Goal: Task Accomplishment & Management: Use online tool/utility

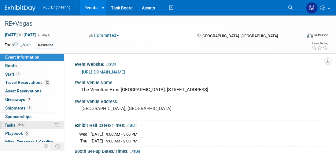
click at [33, 122] on link "64% Tasks 64%" at bounding box center [32, 125] width 64 height 8
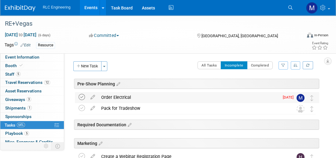
click at [82, 97] on icon at bounding box center [81, 97] width 6 height 6
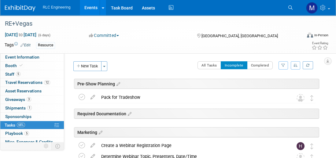
click at [82, 97] on icon at bounding box center [81, 97] width 6 height 6
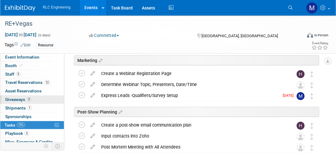
scroll to position [30, 0]
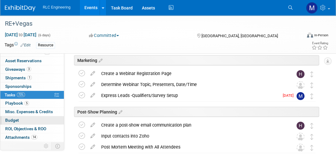
click at [26, 119] on link "Budget" at bounding box center [32, 120] width 64 height 8
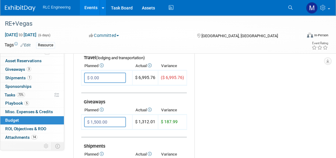
scroll to position [275, 0]
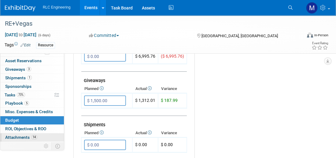
click at [17, 135] on span "Attachments 14" at bounding box center [21, 137] width 32 height 5
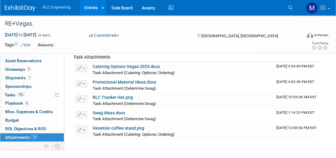
scroll to position [244, 0]
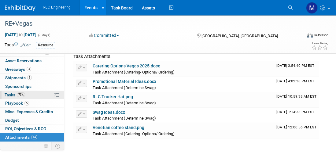
click at [33, 92] on link "73% Tasks 73%" at bounding box center [32, 95] width 64 height 8
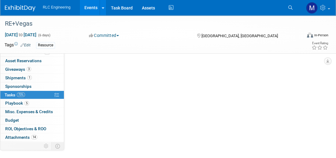
scroll to position [0, 0]
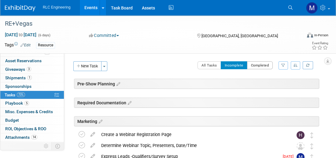
click at [257, 68] on button "Completed" at bounding box center [260, 65] width 26 height 8
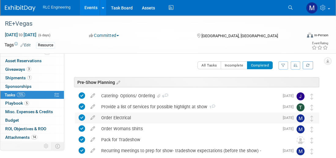
click at [121, 117] on div "Order Electrical" at bounding box center [188, 118] width 181 height 10
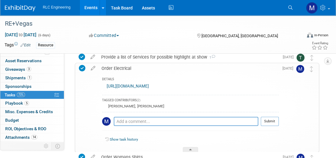
scroll to position [31, 0]
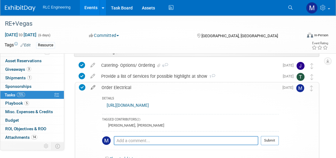
click at [93, 88] on icon at bounding box center [93, 86] width 11 height 8
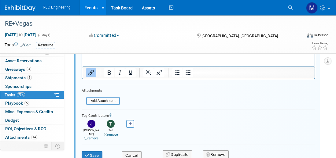
scroll to position [145, 0]
click at [108, 98] on input "file" at bounding box center [88, 100] width 62 height 7
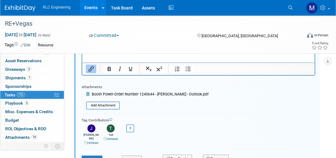
scroll to position [176, 0]
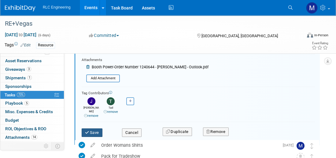
click at [97, 129] on button "Save" at bounding box center [92, 133] width 21 height 9
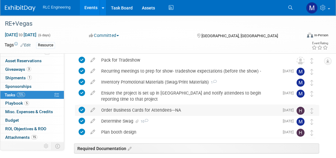
scroll to position [206, 0]
